Goal: Task Accomplishment & Management: Use online tool/utility

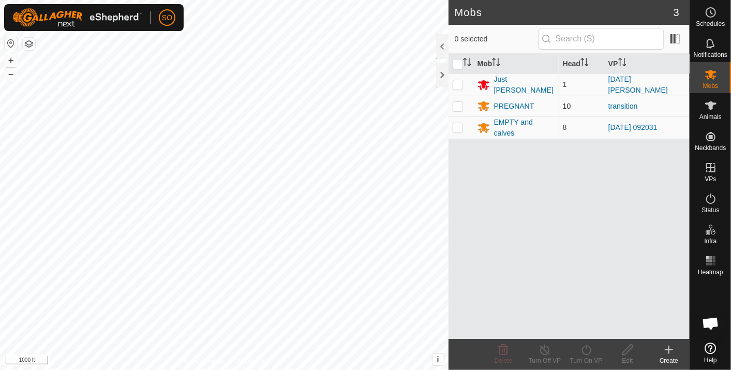
scroll to position [3073, 0]
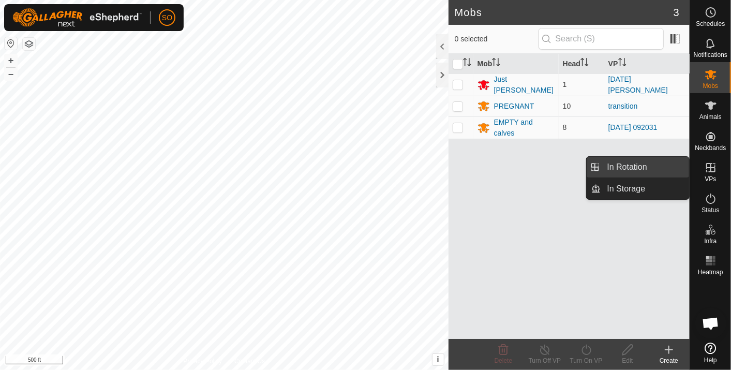
click at [616, 164] on link "In Rotation" at bounding box center [645, 167] width 89 height 21
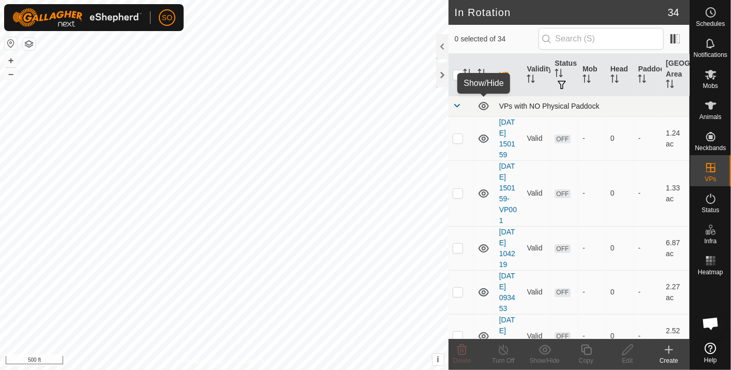
click at [481, 102] on icon at bounding box center [484, 106] width 10 height 8
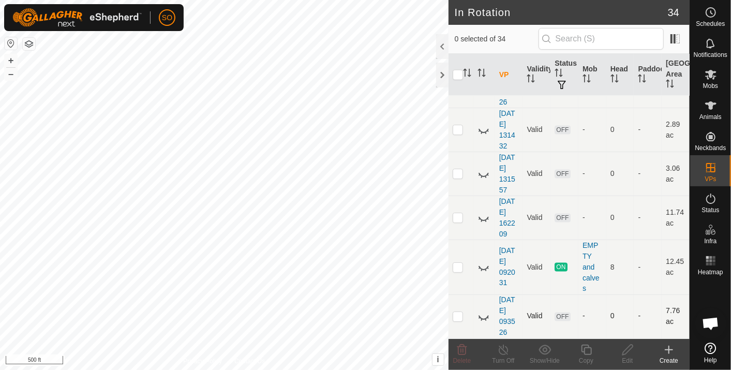
scroll to position [977, 0]
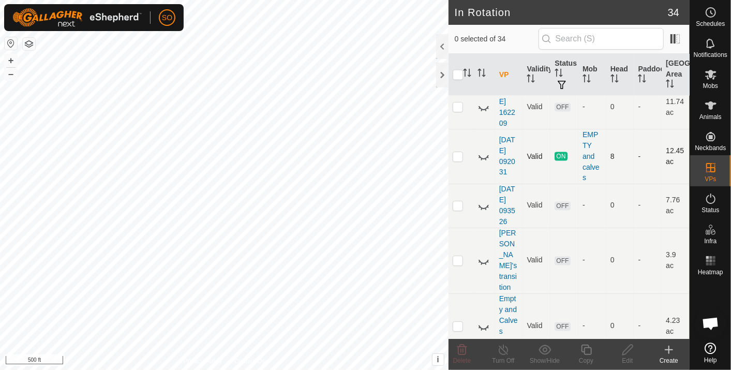
click at [482, 152] on icon at bounding box center [484, 156] width 12 height 12
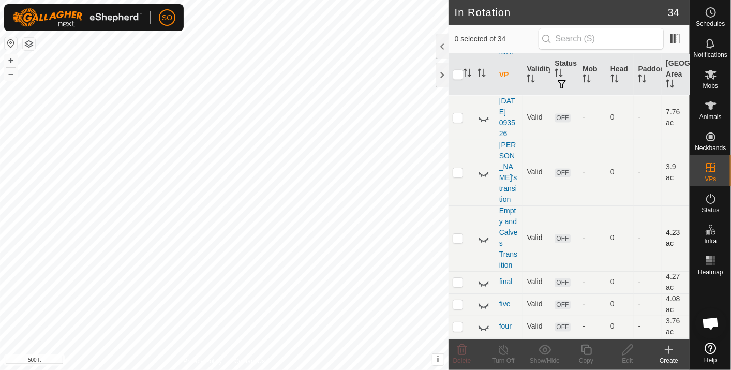
scroll to position [1093, 0]
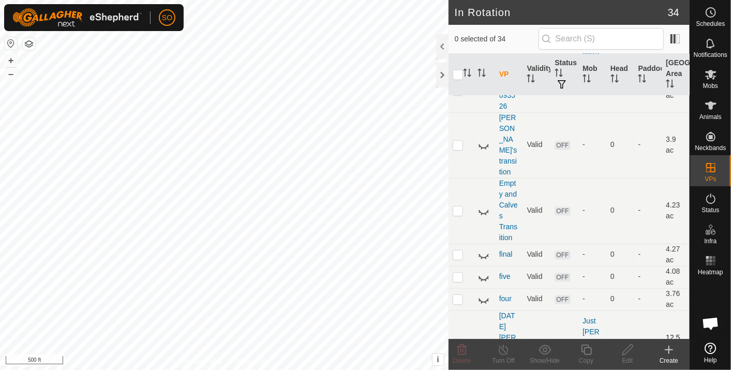
click at [481, 337] on icon at bounding box center [484, 343] width 12 height 12
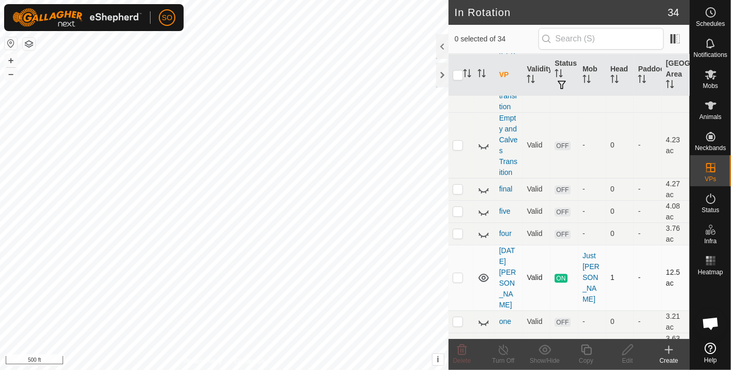
scroll to position [1160, 0]
click at [481, 364] on icon at bounding box center [484, 370] width 12 height 12
click at [457, 272] on p-checkbox at bounding box center [458, 276] width 10 height 8
click at [455, 272] on p-checkbox at bounding box center [458, 276] width 10 height 8
checkbox input "false"
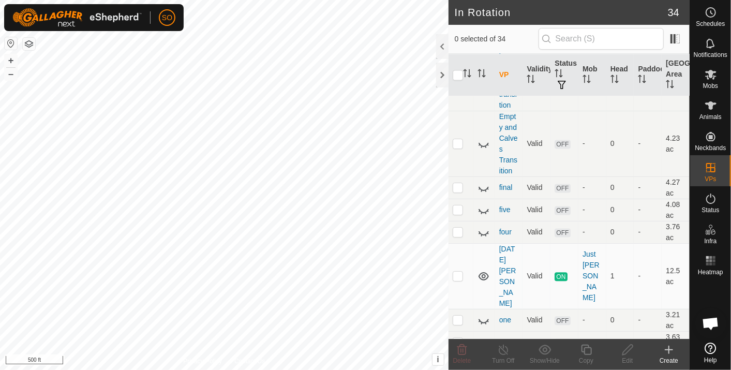
click at [669, 348] on icon at bounding box center [669, 349] width 0 height 7
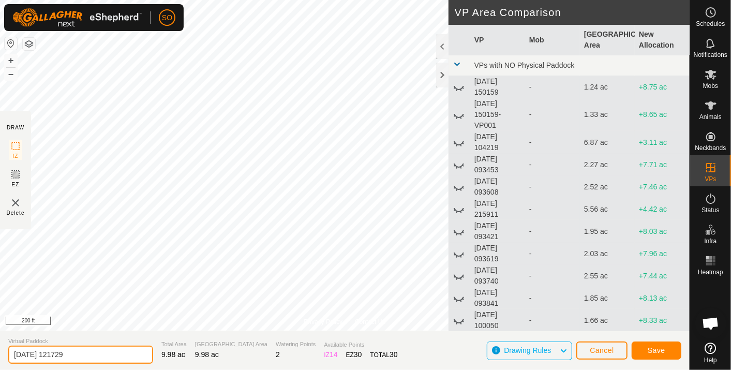
drag, startPoint x: 81, startPoint y: 355, endPoint x: 10, endPoint y: 355, distance: 70.9
click at [11, 355] on input "[DATE] 121729" at bounding box center [80, 355] width 145 height 18
type input "[PERSON_NAME]'s move"
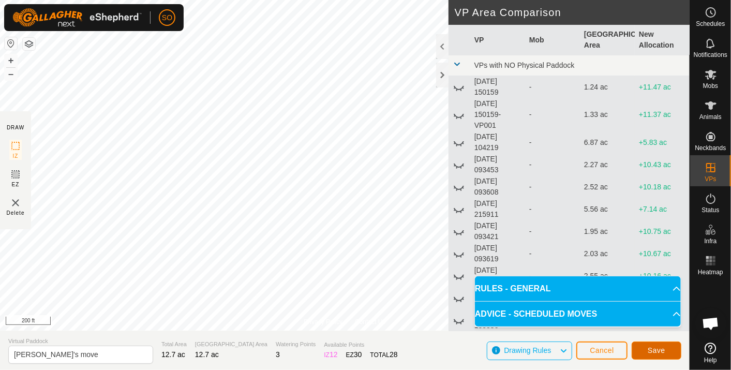
click at [656, 351] on span "Save" at bounding box center [657, 350] width 18 height 8
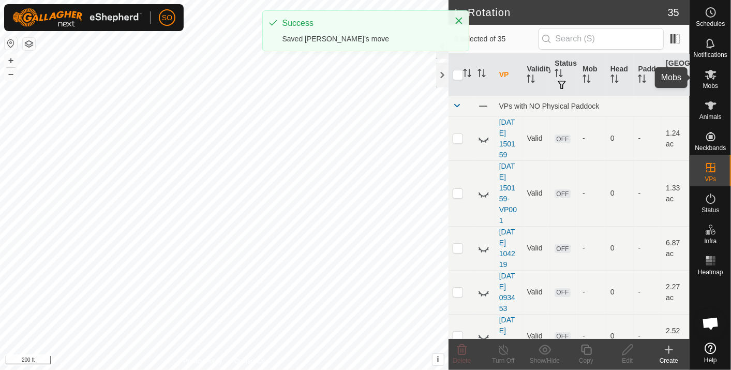
click at [713, 72] on icon at bounding box center [711, 75] width 11 height 10
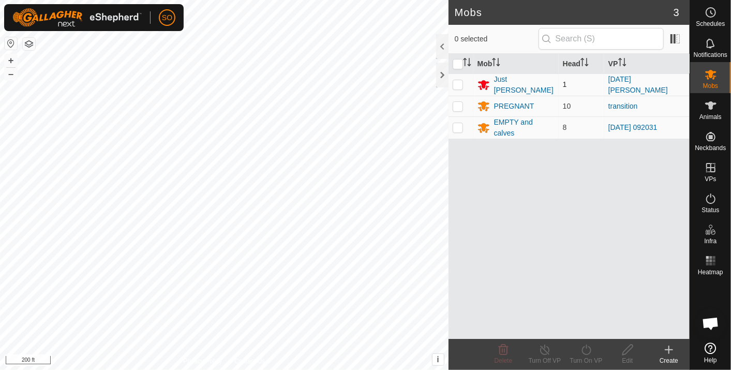
click at [459, 81] on p-checkbox at bounding box center [458, 84] width 10 height 8
checkbox input "true"
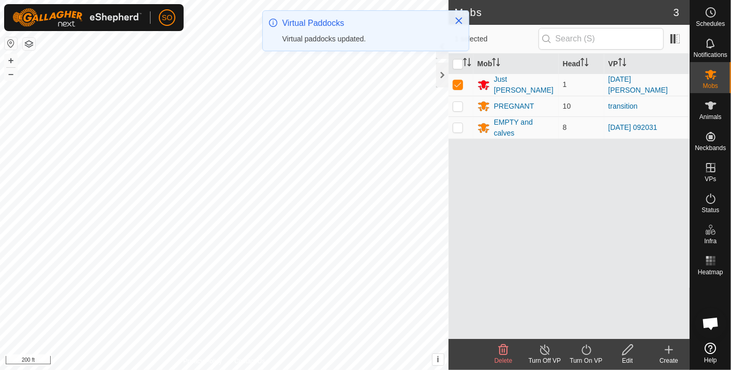
click at [585, 349] on icon at bounding box center [586, 350] width 13 height 12
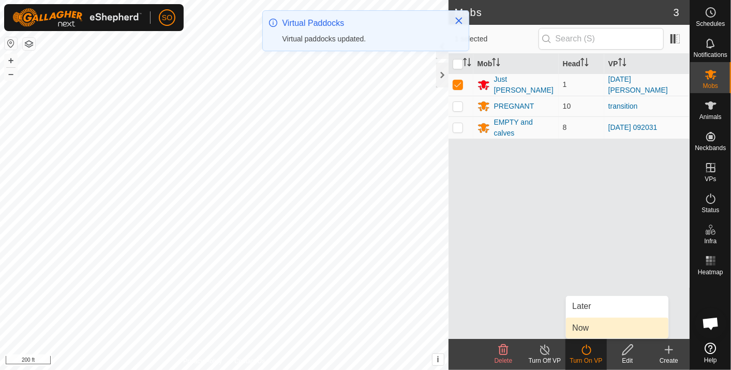
click at [585, 324] on link "Now" at bounding box center [617, 328] width 102 height 21
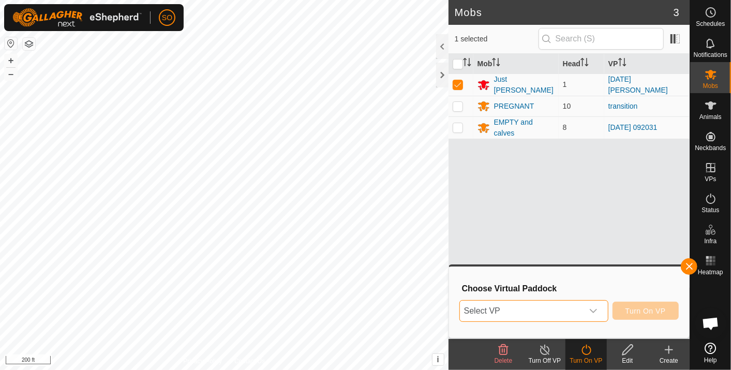
click at [544, 307] on span "Select VP" at bounding box center [521, 311] width 123 height 21
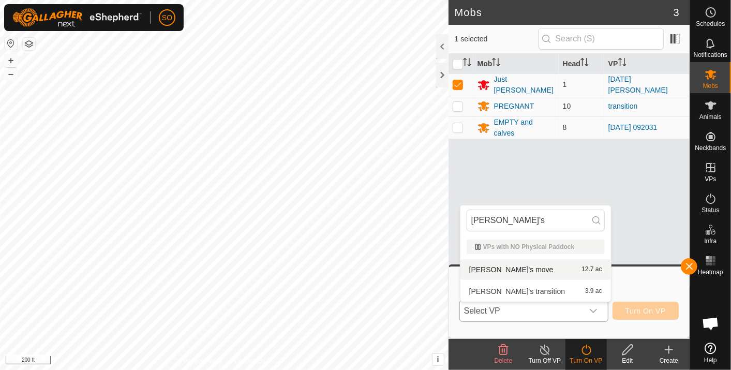
type input "[PERSON_NAME]'s"
click at [496, 266] on li "[PERSON_NAME]'s move 12.7 ac" at bounding box center [536, 269] width 151 height 21
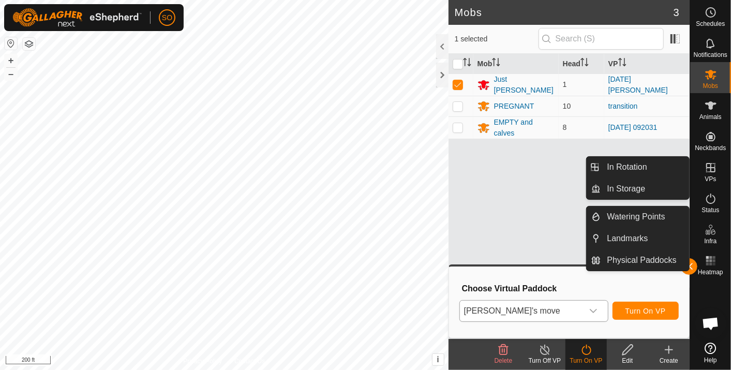
click at [712, 164] on icon at bounding box center [711, 168] width 12 height 12
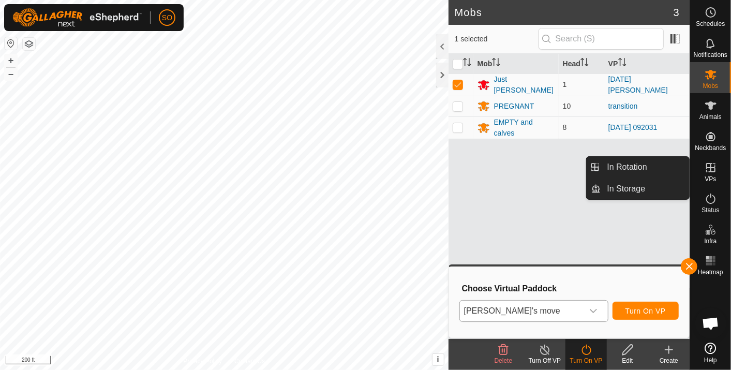
click at [709, 165] on icon at bounding box center [711, 168] width 12 height 12
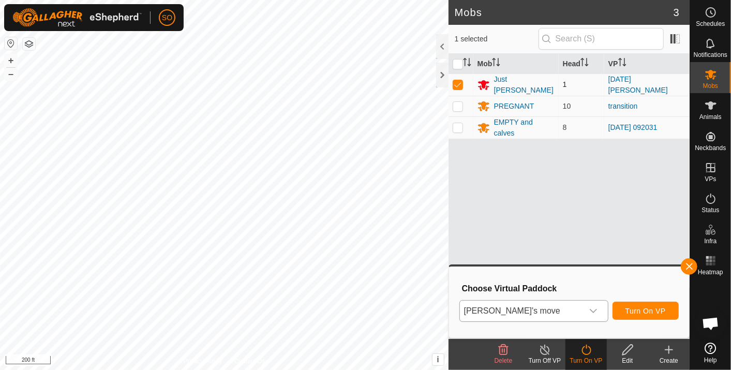
click at [458, 82] on p-checkbox at bounding box center [458, 84] width 10 height 8
checkbox input "false"
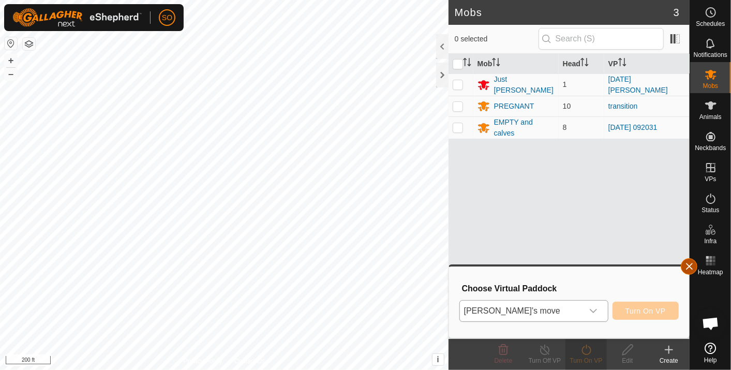
click at [692, 265] on button "button" at bounding box center [689, 266] width 17 height 17
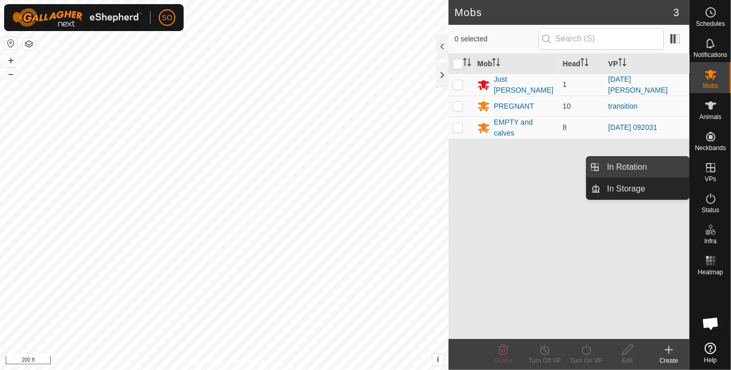
click at [658, 163] on link "In Rotation" at bounding box center [645, 167] width 89 height 21
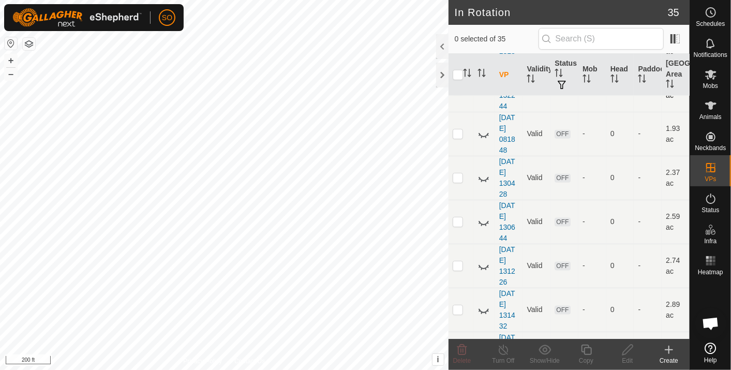
scroll to position [575, 0]
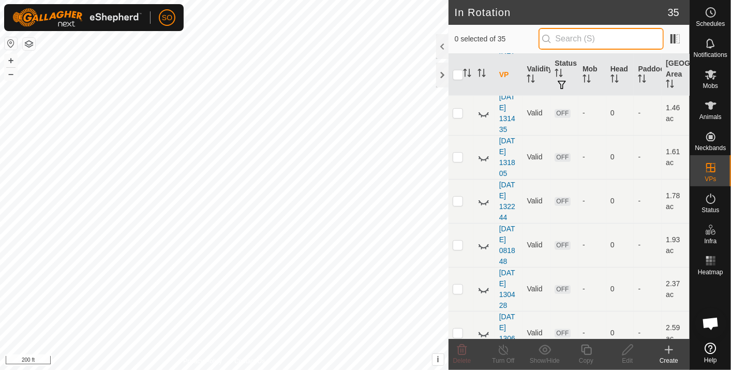
click at [575, 39] on input "text" at bounding box center [601, 39] width 125 height 22
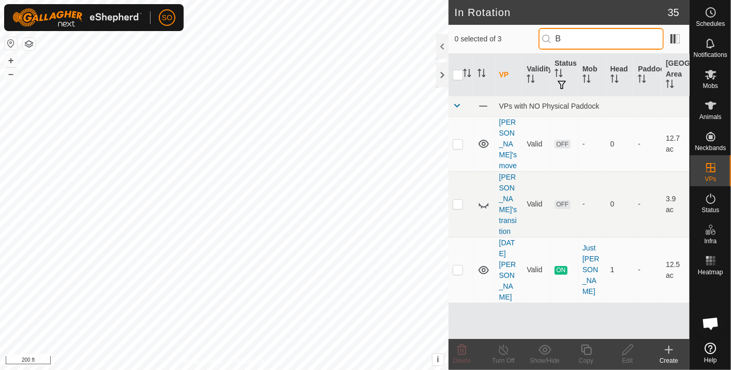
scroll to position [0, 0]
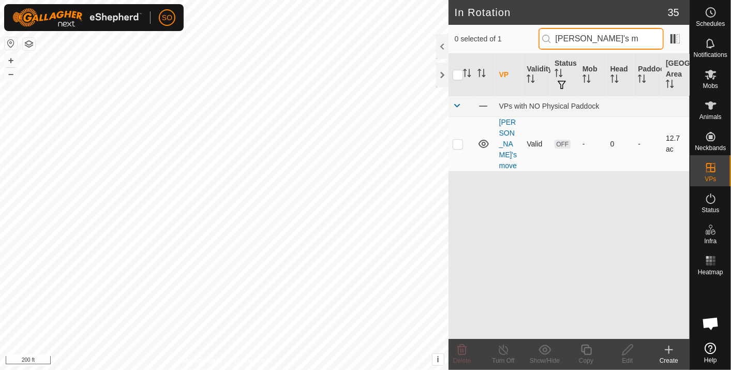
type input "[PERSON_NAME]'s m"
click at [483, 140] on icon at bounding box center [484, 144] width 10 height 8
click at [481, 138] on icon at bounding box center [484, 144] width 12 height 12
click at [457, 140] on p-checkbox at bounding box center [458, 144] width 10 height 8
checkbox input "true"
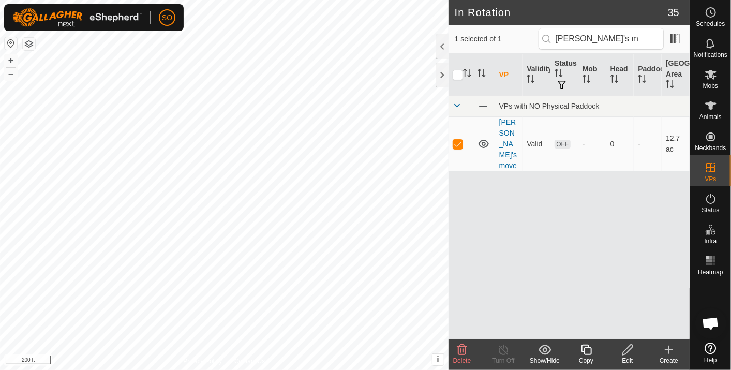
click at [628, 346] on icon at bounding box center [628, 350] width 13 height 12
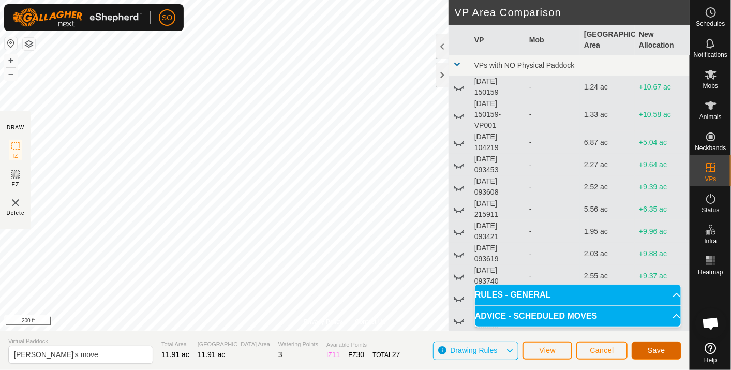
click at [655, 349] on span "Save" at bounding box center [657, 350] width 18 height 8
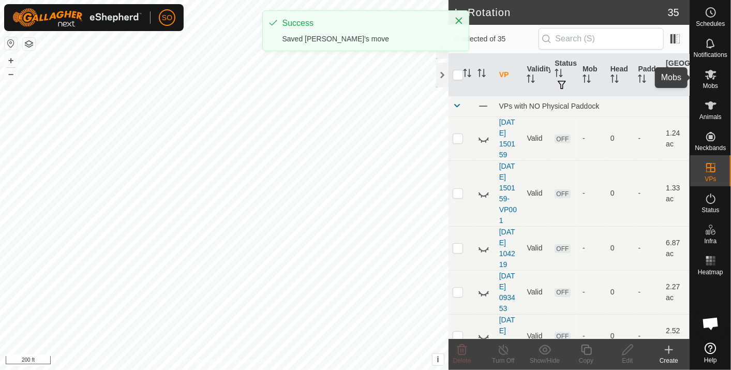
click at [712, 74] on icon at bounding box center [711, 75] width 11 height 10
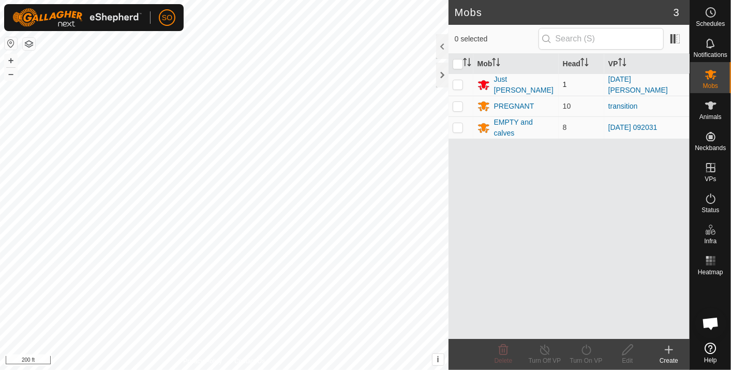
click at [458, 83] on p-checkbox at bounding box center [458, 84] width 10 height 8
checkbox input "true"
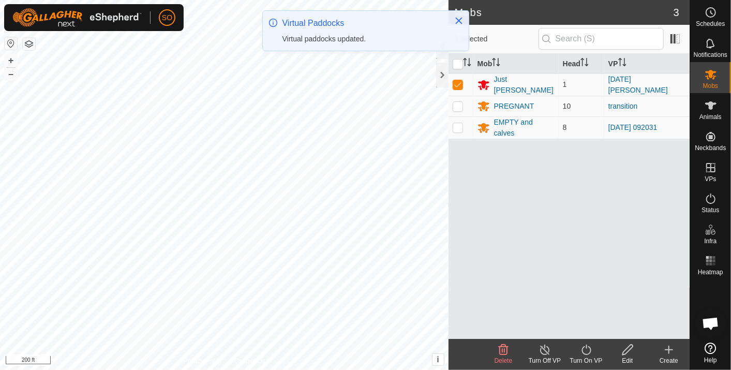
click at [586, 347] on icon at bounding box center [586, 350] width 9 height 10
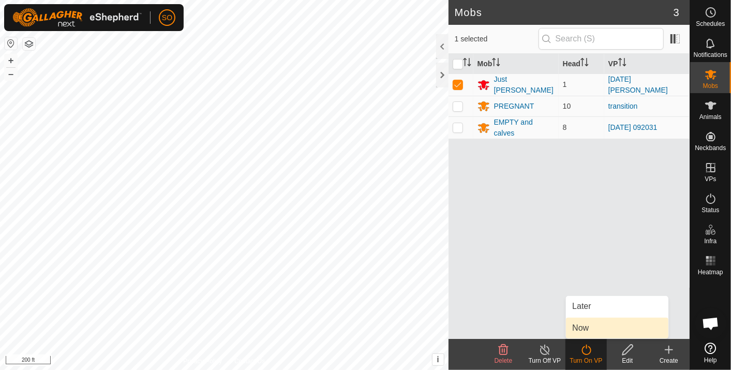
click at [583, 323] on link "Now" at bounding box center [617, 328] width 102 height 21
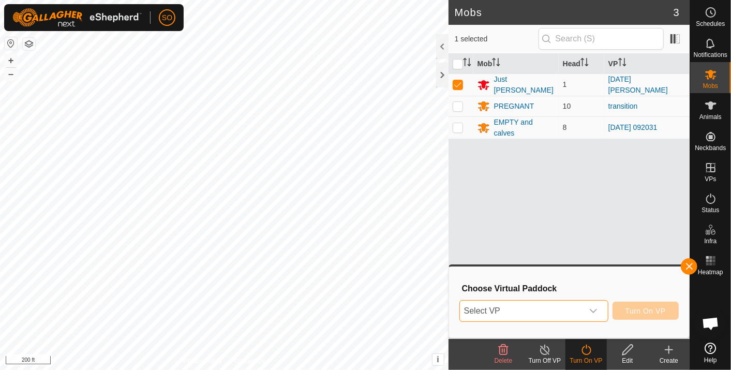
click at [547, 306] on span "Select VP" at bounding box center [521, 311] width 123 height 21
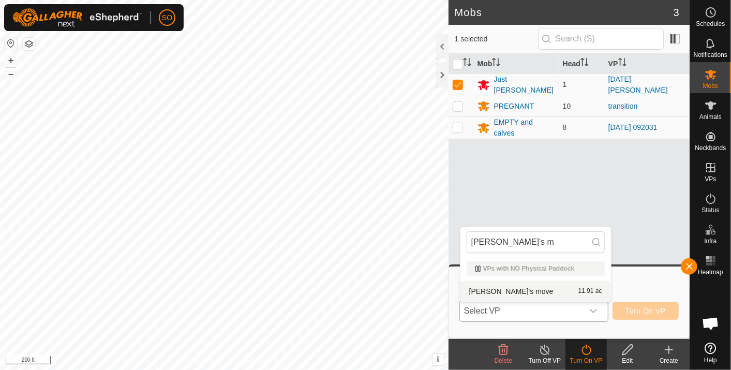
type input "[PERSON_NAME]'s m"
click at [498, 287] on li "[PERSON_NAME]'s move 11.91 ac" at bounding box center [536, 291] width 151 height 21
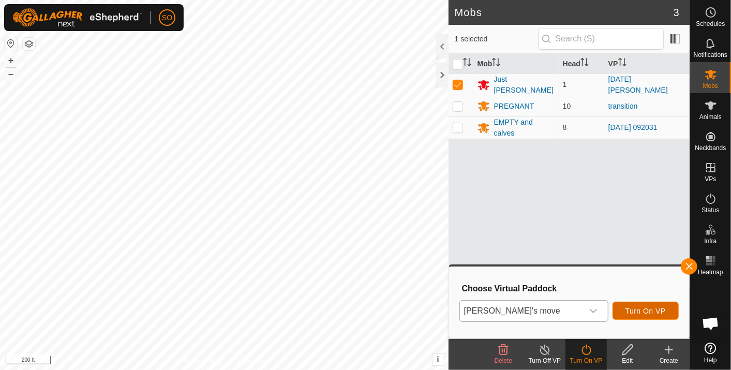
click at [649, 307] on span "Turn On VP" at bounding box center [646, 311] width 40 height 8
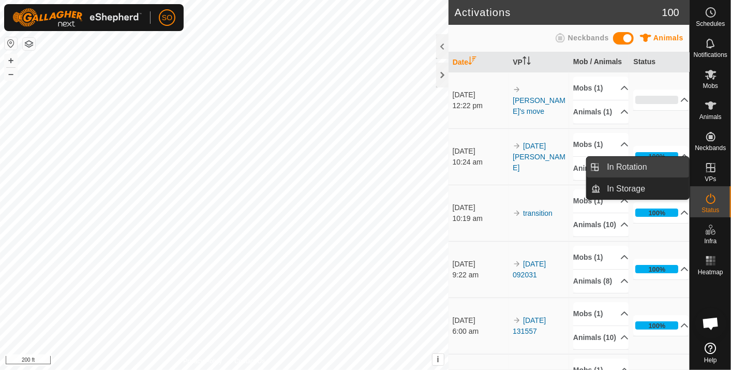
click at [636, 163] on link "In Rotation" at bounding box center [645, 167] width 89 height 21
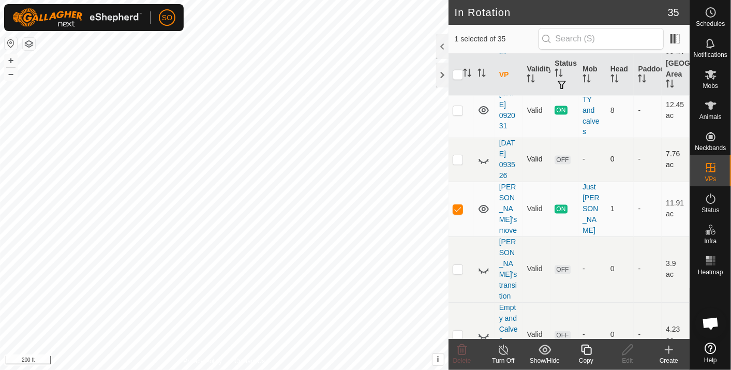
scroll to position [1182, 0]
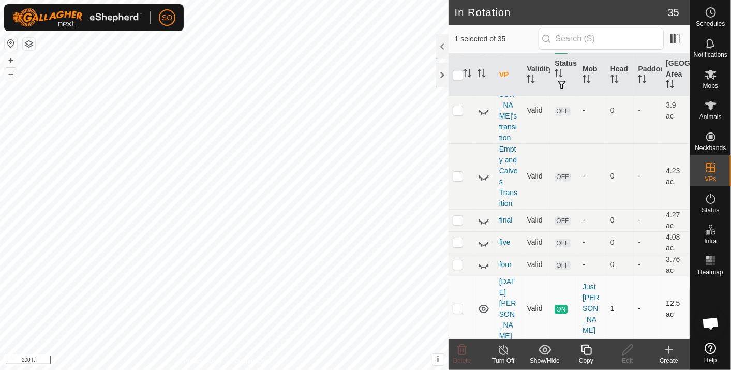
click at [483, 305] on icon at bounding box center [484, 309] width 10 height 8
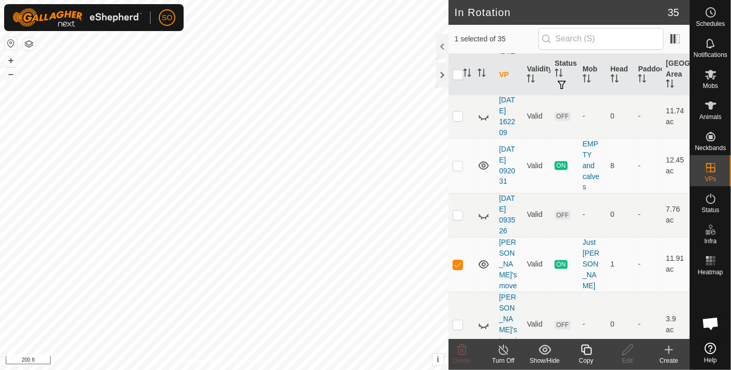
scroll to position [894, 0]
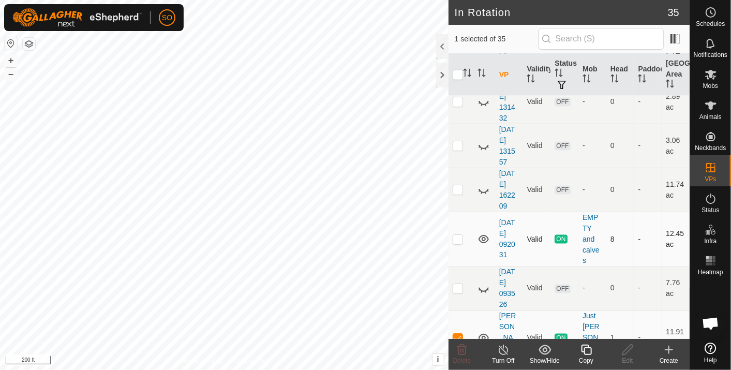
click at [483, 233] on icon at bounding box center [484, 239] width 12 height 12
click at [482, 334] on icon at bounding box center [484, 338] width 10 height 8
click at [457, 334] on p-checkbox at bounding box center [458, 338] width 10 height 8
checkbox input "false"
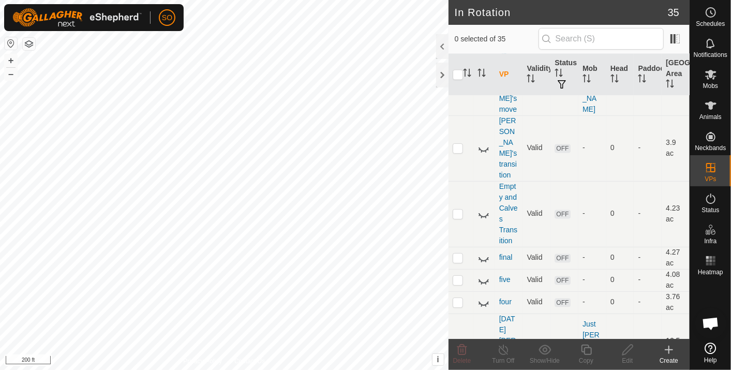
scroll to position [1182, 0]
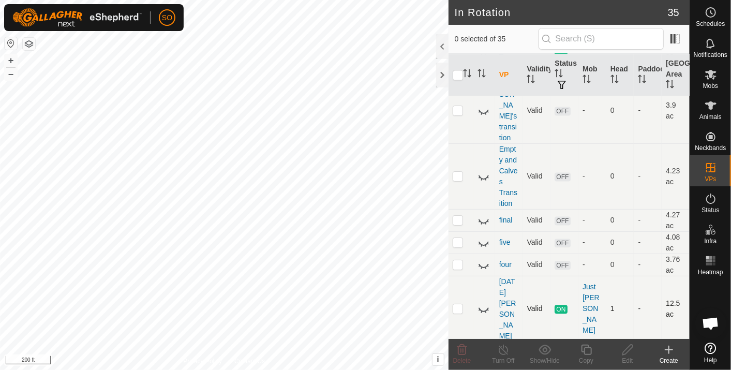
click at [670, 348] on icon at bounding box center [669, 350] width 12 height 12
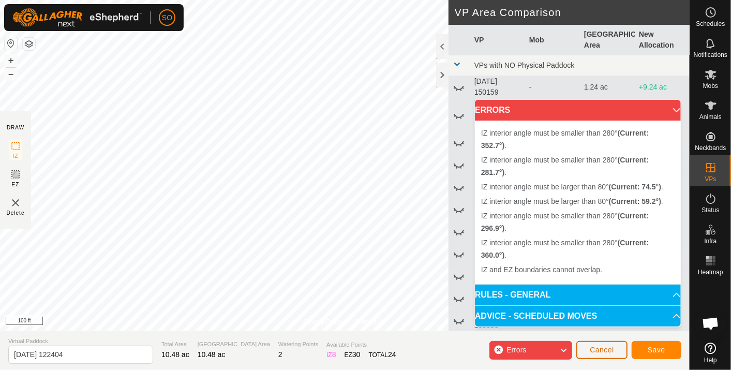
click at [603, 346] on span "Cancel" at bounding box center [602, 350] width 24 height 8
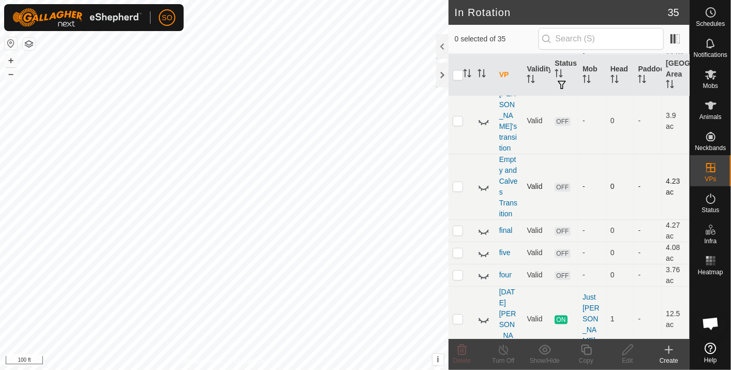
scroll to position [1182, 0]
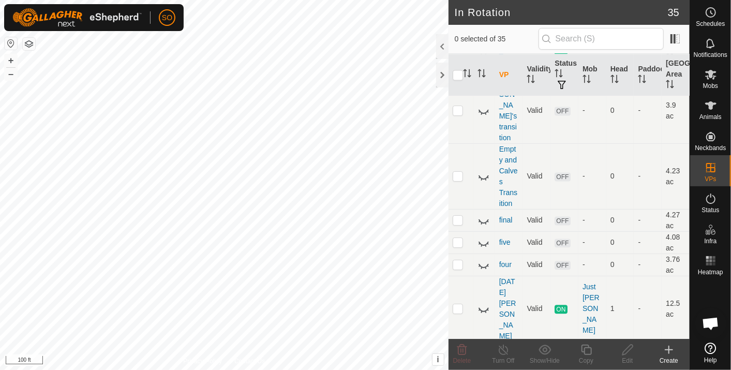
checkbox input "true"
click at [504, 347] on icon at bounding box center [503, 350] width 9 height 10
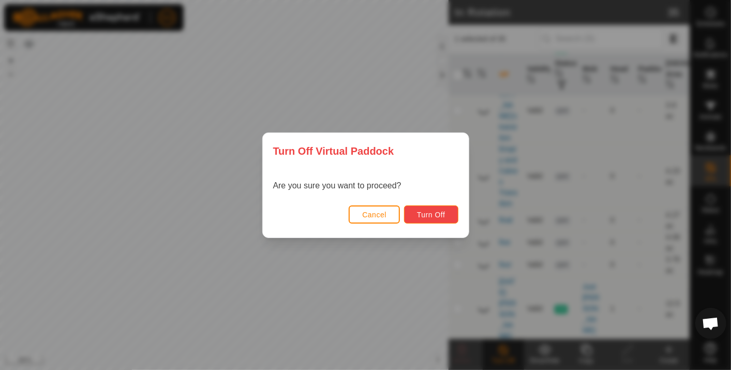
click at [429, 213] on span "Turn Off" at bounding box center [431, 215] width 28 height 8
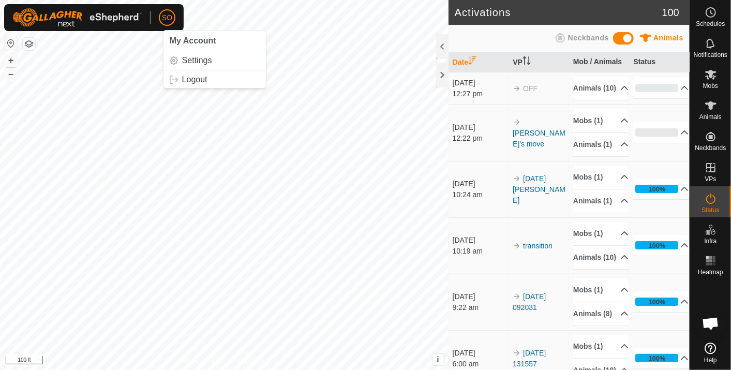
scroll to position [3075, 0]
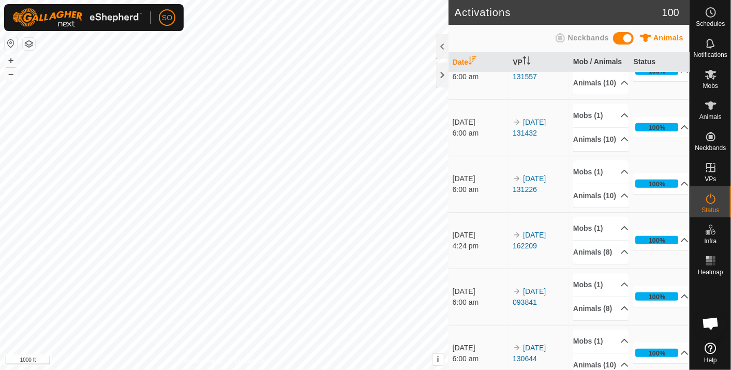
scroll to position [460, 0]
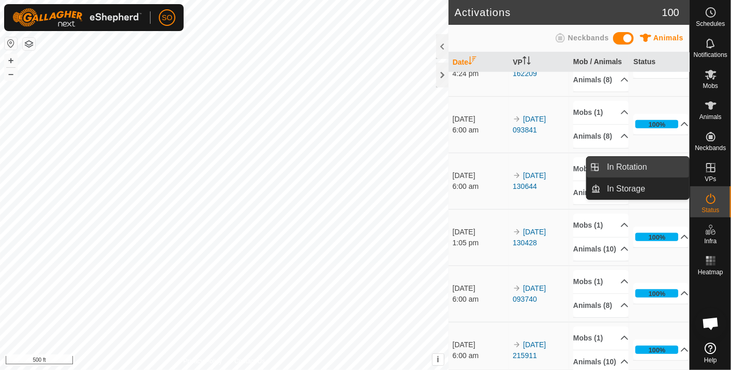
click at [623, 164] on link "In Rotation" at bounding box center [645, 167] width 89 height 21
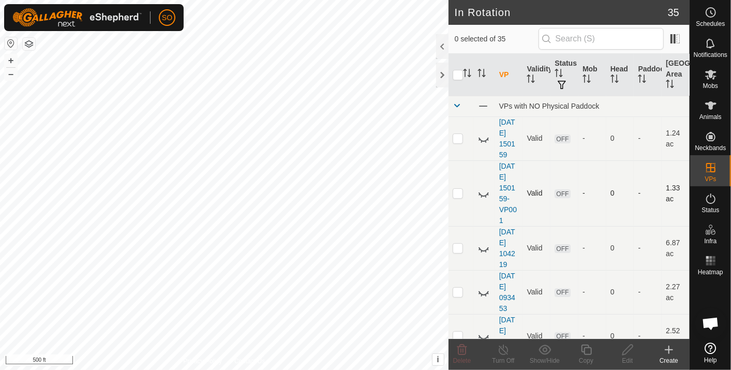
checkbox input "true"
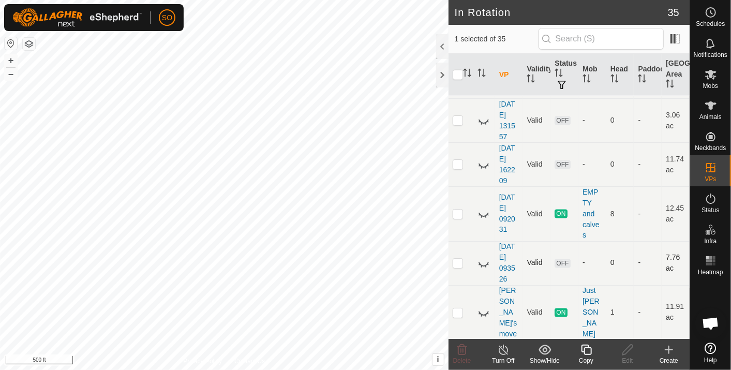
scroll to position [977, 0]
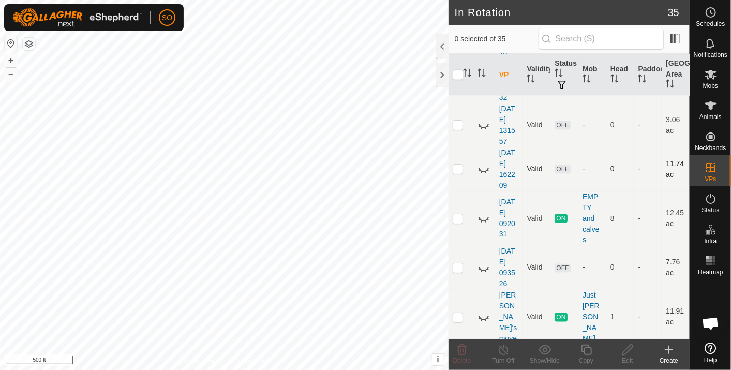
scroll to position [920, 0]
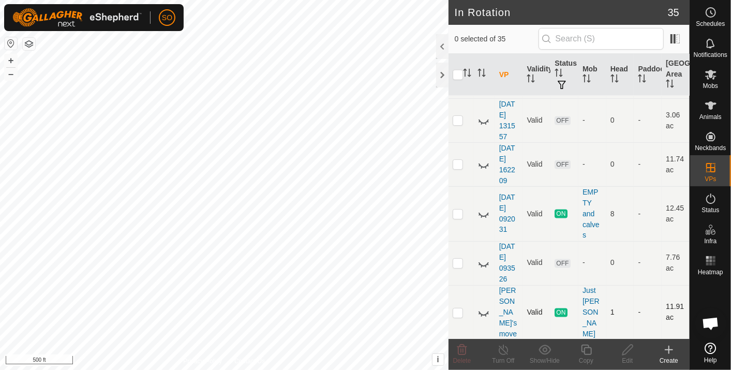
click at [480, 306] on icon at bounding box center [484, 312] width 12 height 12
click at [457, 309] on p-checkbox at bounding box center [458, 313] width 10 height 8
checkbox input "true"
click at [589, 350] on icon at bounding box center [586, 350] width 13 height 12
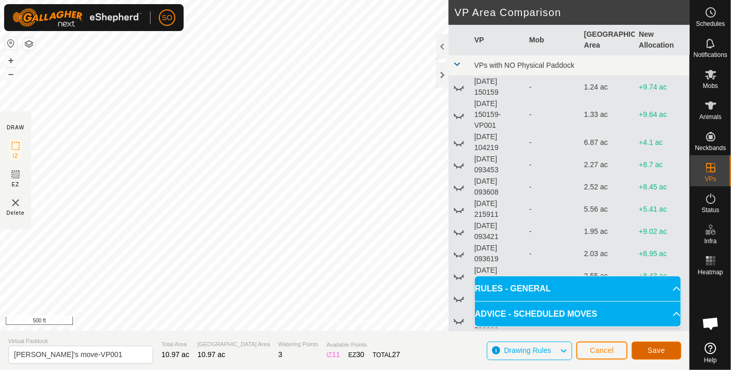
click at [661, 344] on button "Save" at bounding box center [657, 351] width 50 height 18
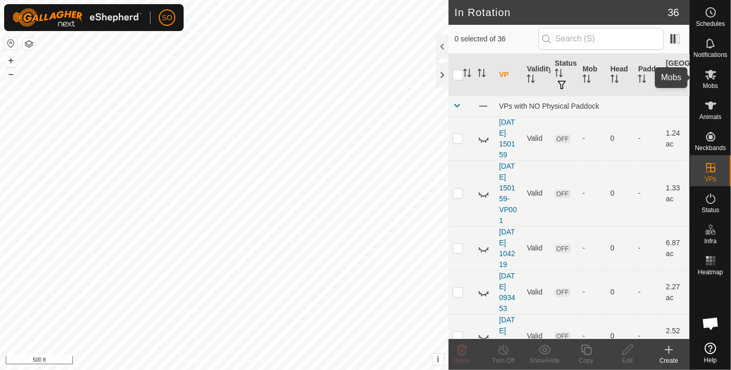
click at [714, 75] on icon at bounding box center [711, 74] width 12 height 12
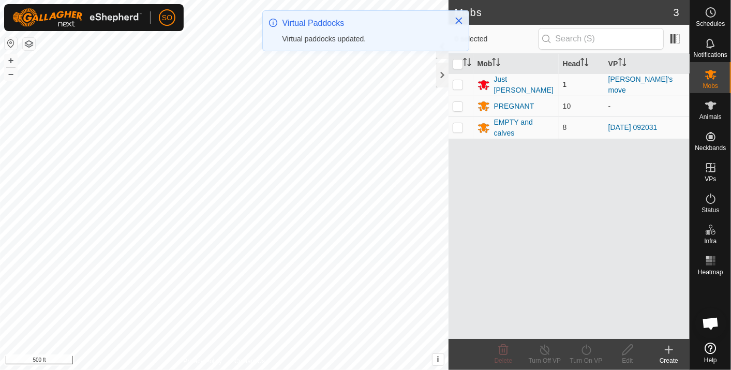
click at [457, 80] on p-tablecheckbox at bounding box center [458, 84] width 10 height 8
checkbox input "true"
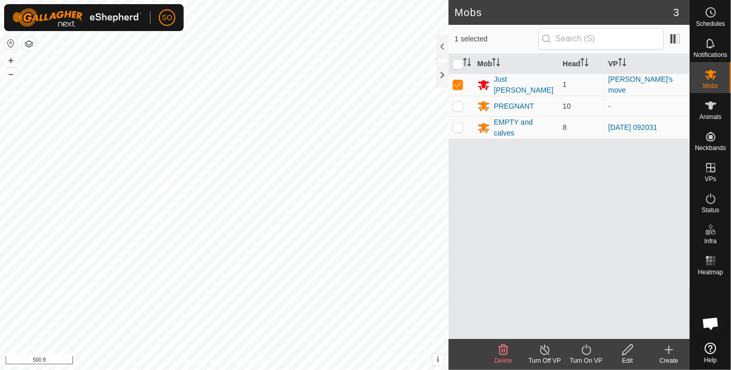
click at [591, 349] on icon at bounding box center [586, 350] width 9 height 10
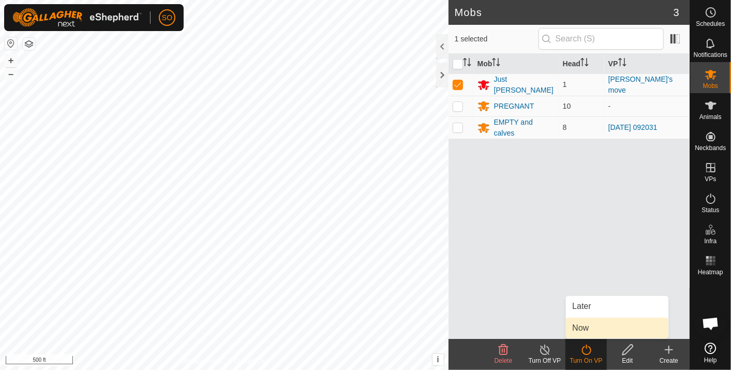
click at [584, 325] on link "Now" at bounding box center [617, 328] width 102 height 21
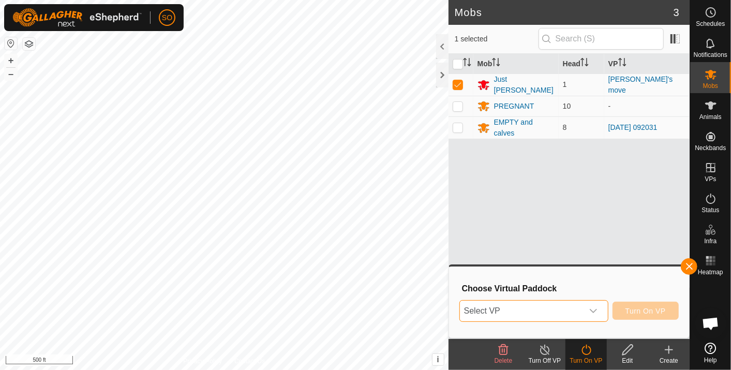
click at [519, 310] on span "Select VP" at bounding box center [521, 311] width 123 height 21
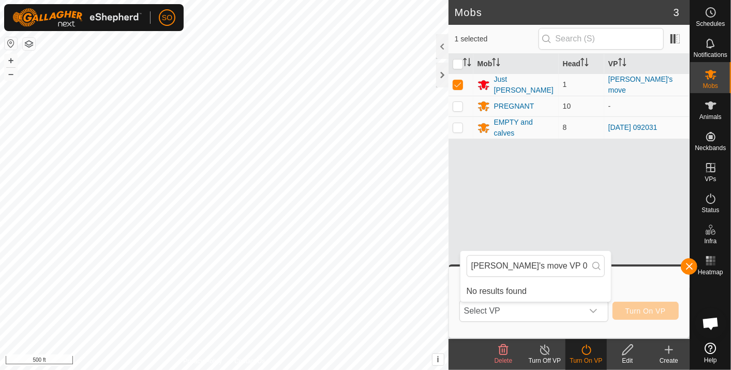
type input "Billy's move VP 001"
click at [622, 266] on div "Choose Virtual Paddock Select VP Billy's move VP 001 No results found Turn On VP" at bounding box center [569, 302] width 241 height 74
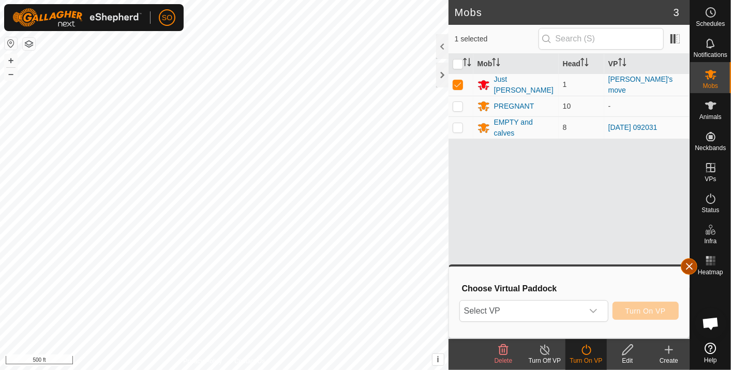
click at [687, 263] on button "button" at bounding box center [689, 266] width 17 height 17
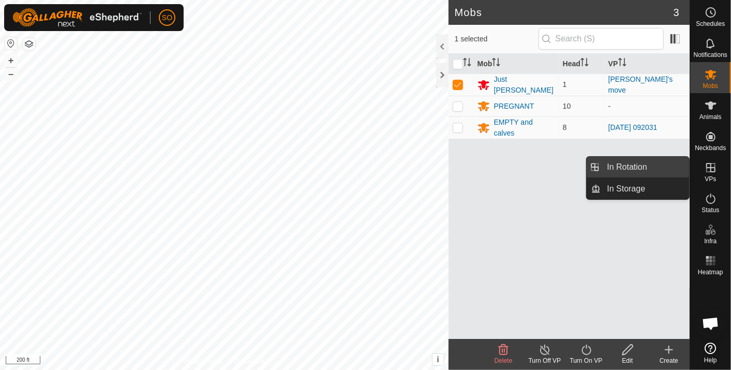
click at [648, 163] on link "In Rotation" at bounding box center [645, 167] width 89 height 21
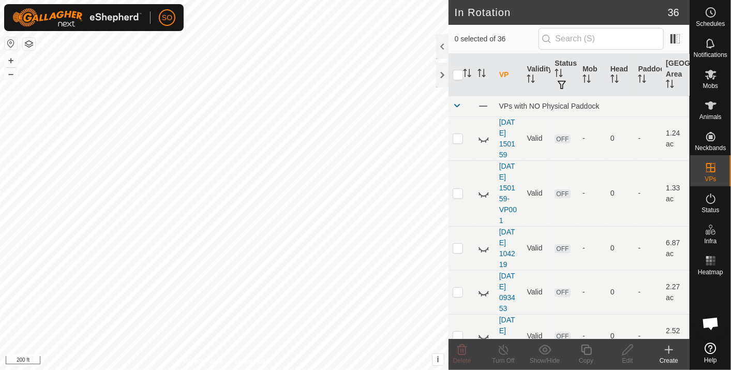
click at [671, 349] on icon at bounding box center [669, 350] width 12 height 12
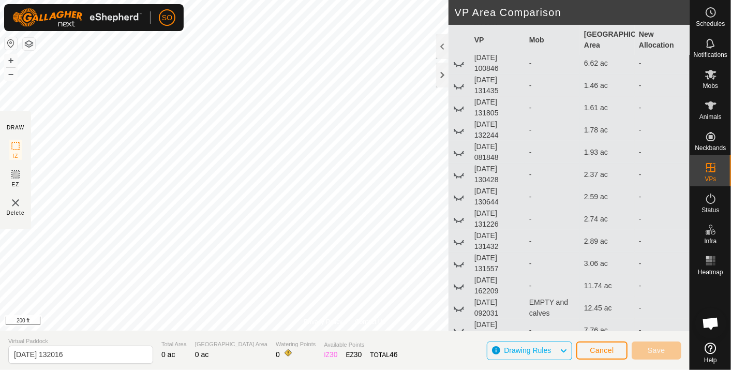
scroll to position [402, 0]
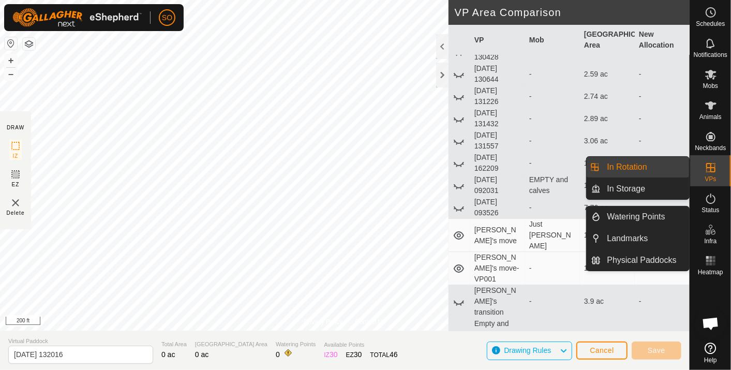
click at [651, 163] on link "In Rotation" at bounding box center [645, 167] width 89 height 21
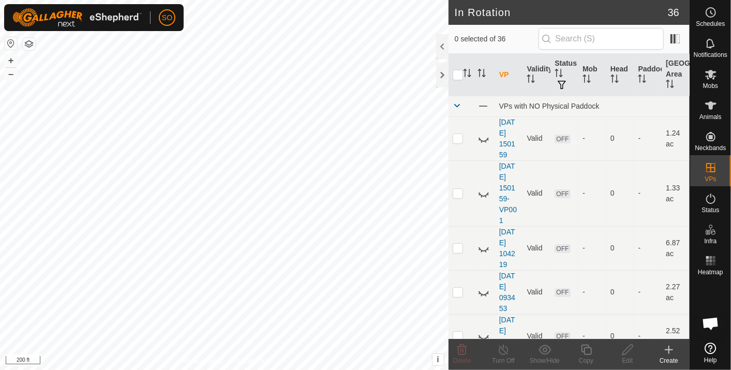
click at [670, 348] on icon at bounding box center [669, 350] width 12 height 12
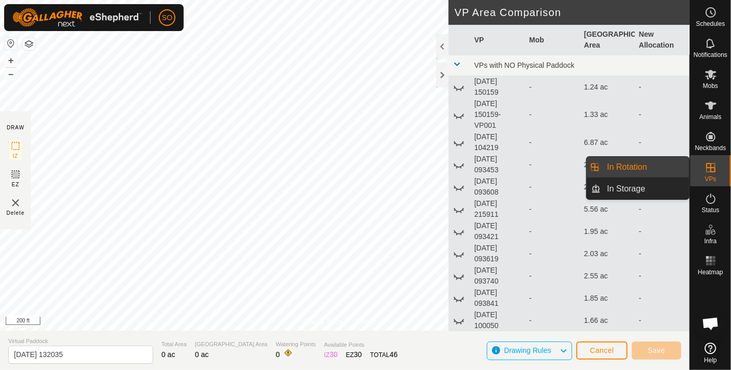
click at [649, 163] on link "In Rotation" at bounding box center [645, 167] width 89 height 21
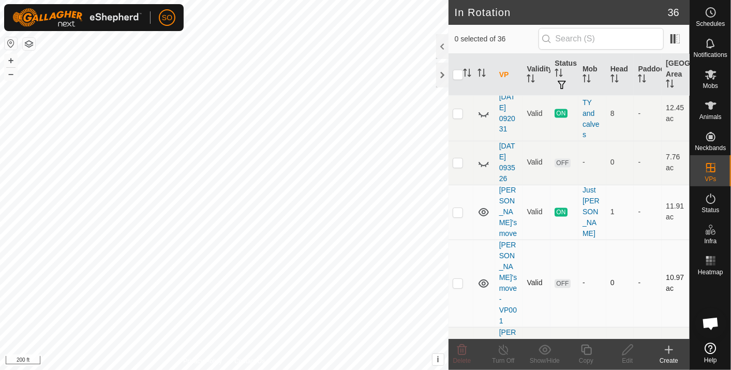
scroll to position [977, 0]
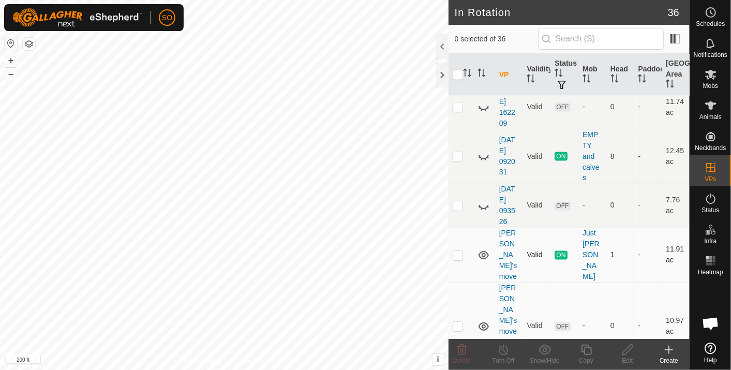
click at [459, 251] on p-checkbox at bounding box center [458, 255] width 10 height 8
checkbox input "true"
click at [586, 348] on icon at bounding box center [586, 350] width 10 height 10
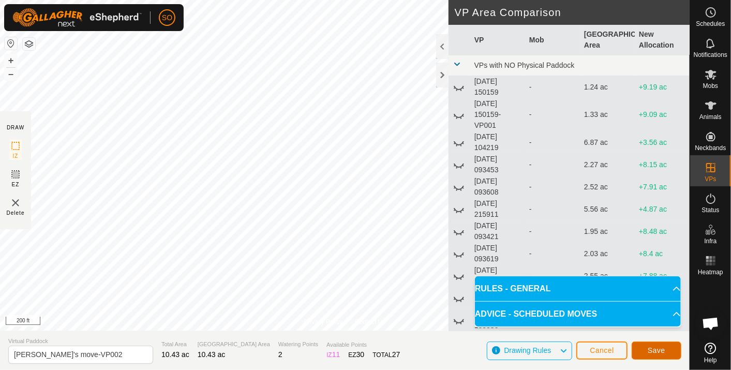
click at [659, 348] on span "Save" at bounding box center [657, 350] width 18 height 8
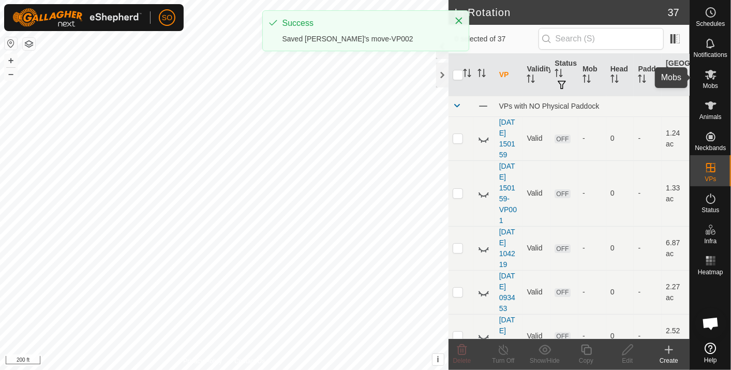
click at [710, 71] on icon at bounding box center [711, 75] width 11 height 10
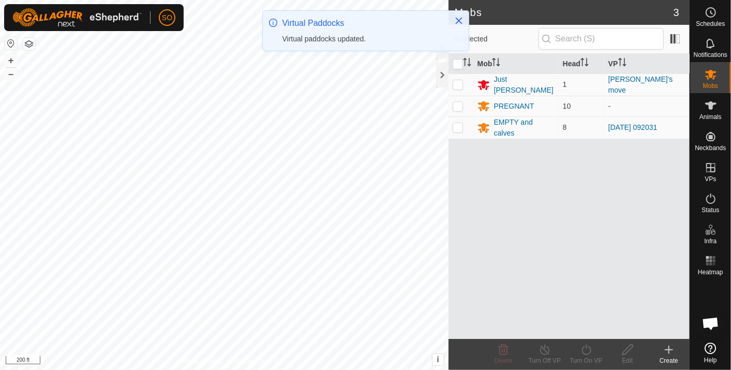
click at [457, 80] on p-checkbox at bounding box center [458, 84] width 10 height 8
checkbox input "true"
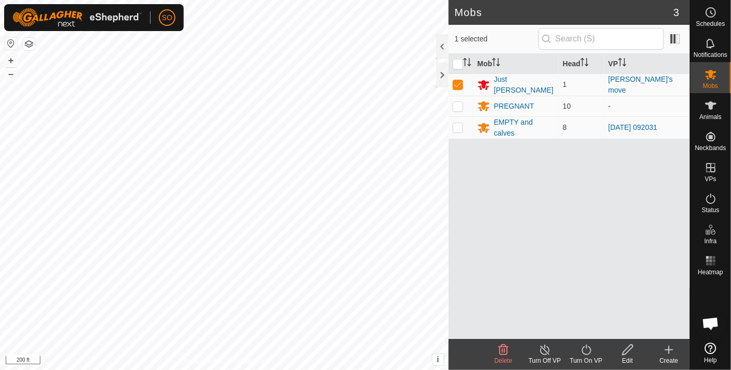
click at [585, 347] on icon at bounding box center [586, 350] width 13 height 12
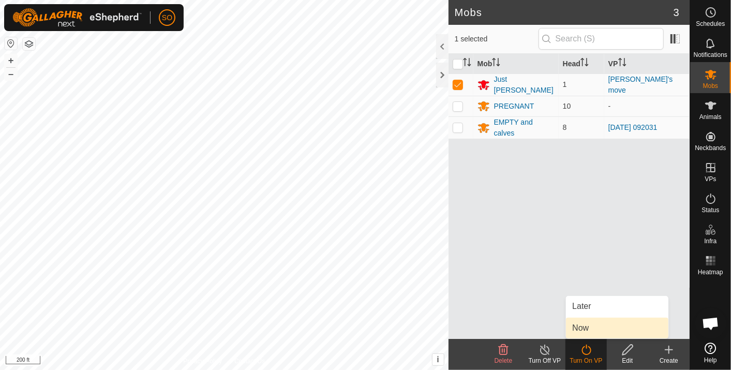
click at [579, 325] on link "Now" at bounding box center [617, 328] width 102 height 21
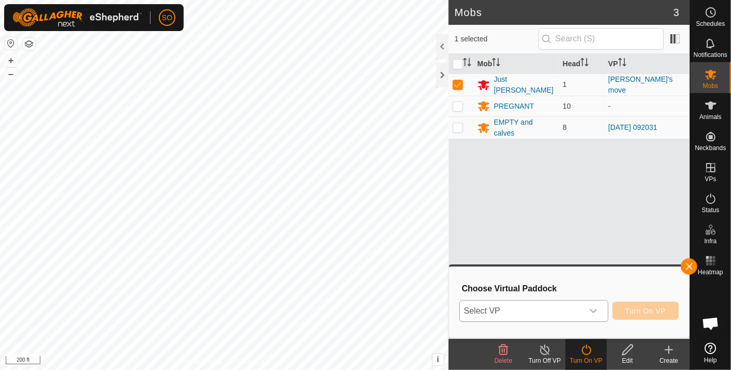
click at [513, 311] on span "Select VP" at bounding box center [521, 311] width 123 height 21
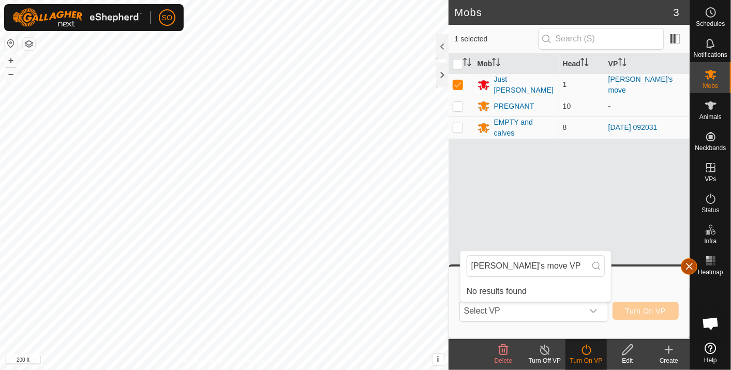
type input "Billy's move VP"
click at [691, 262] on button "button" at bounding box center [689, 266] width 17 height 17
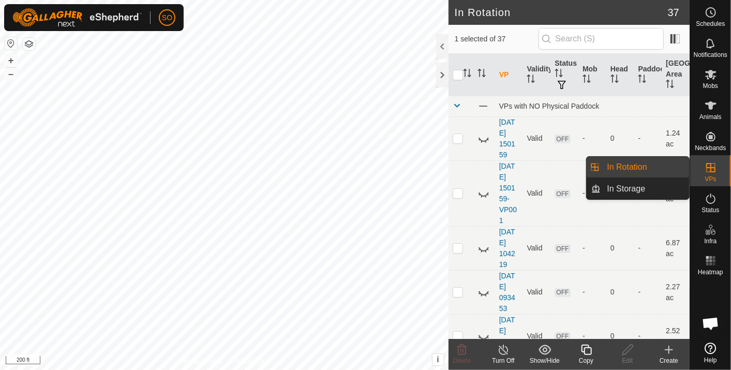
click at [634, 163] on link "In Rotation" at bounding box center [645, 167] width 89 height 21
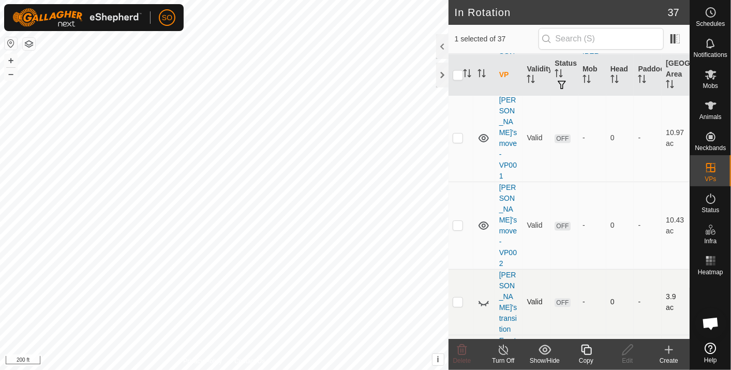
scroll to position [1108, 0]
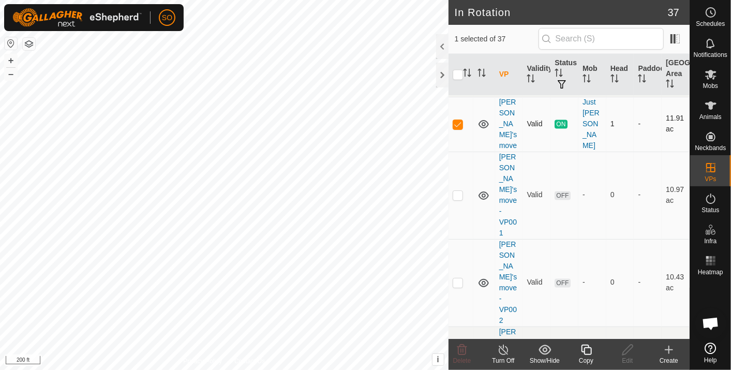
click at [456, 120] on p-checkbox at bounding box center [458, 124] width 10 height 8
checkbox input "false"
click at [459, 278] on p-checkbox at bounding box center [458, 282] width 10 height 8
checkbox input "true"
click at [710, 70] on icon at bounding box center [711, 75] width 11 height 10
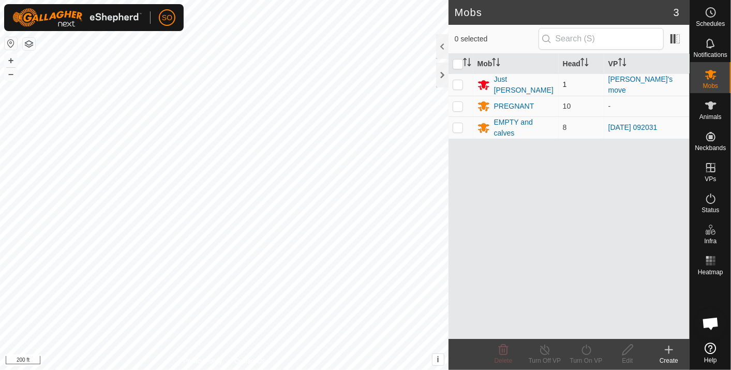
click at [459, 83] on p-checkbox at bounding box center [458, 84] width 10 height 8
checkbox input "true"
click at [590, 349] on icon at bounding box center [586, 350] width 13 height 12
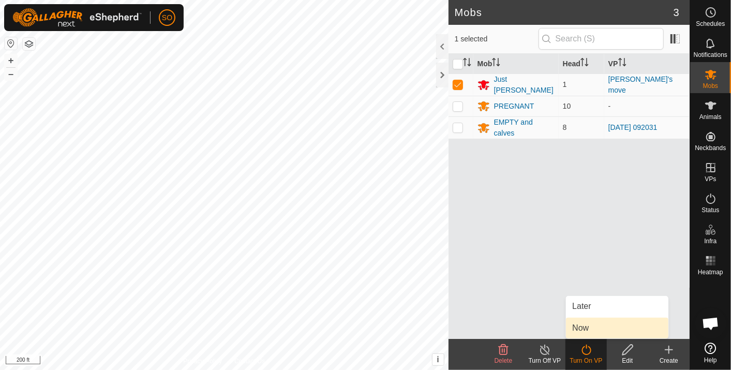
click at [584, 326] on link "Now" at bounding box center [617, 328] width 102 height 21
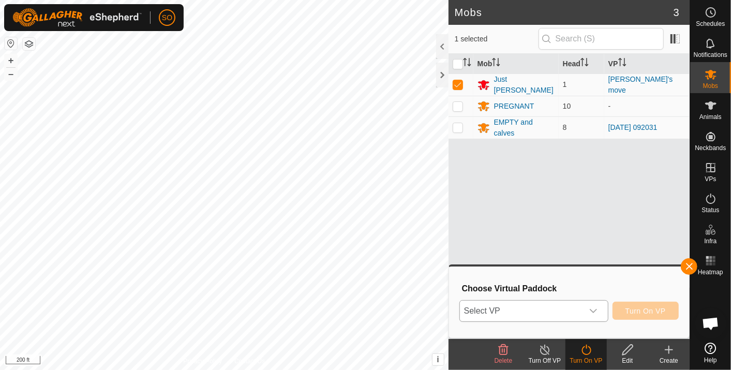
click at [513, 309] on span "Select VP" at bounding box center [521, 311] width 123 height 21
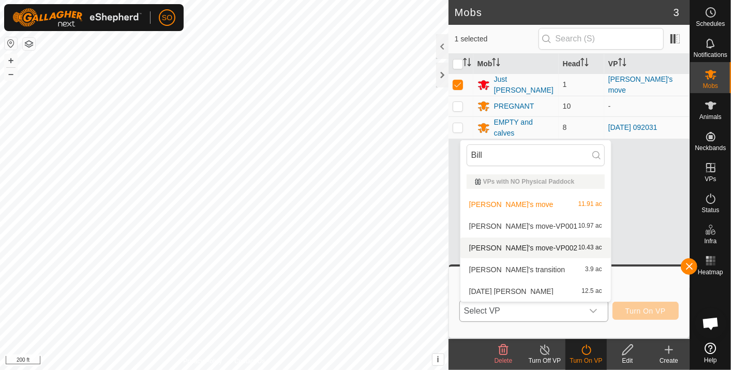
type input "Bill"
click at [523, 243] on li "Billy's move-VP002 10.43 ac" at bounding box center [536, 248] width 151 height 21
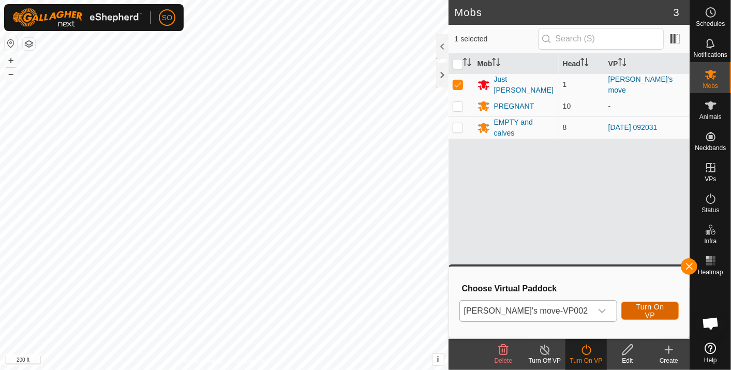
click at [644, 307] on span "Turn On VP" at bounding box center [651, 311] width 32 height 17
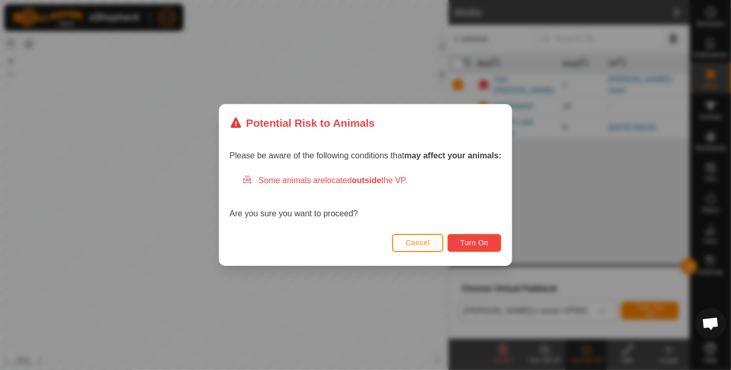
click at [481, 242] on span "Turn On" at bounding box center [475, 243] width 28 height 8
